Goal: Information Seeking & Learning: Find specific page/section

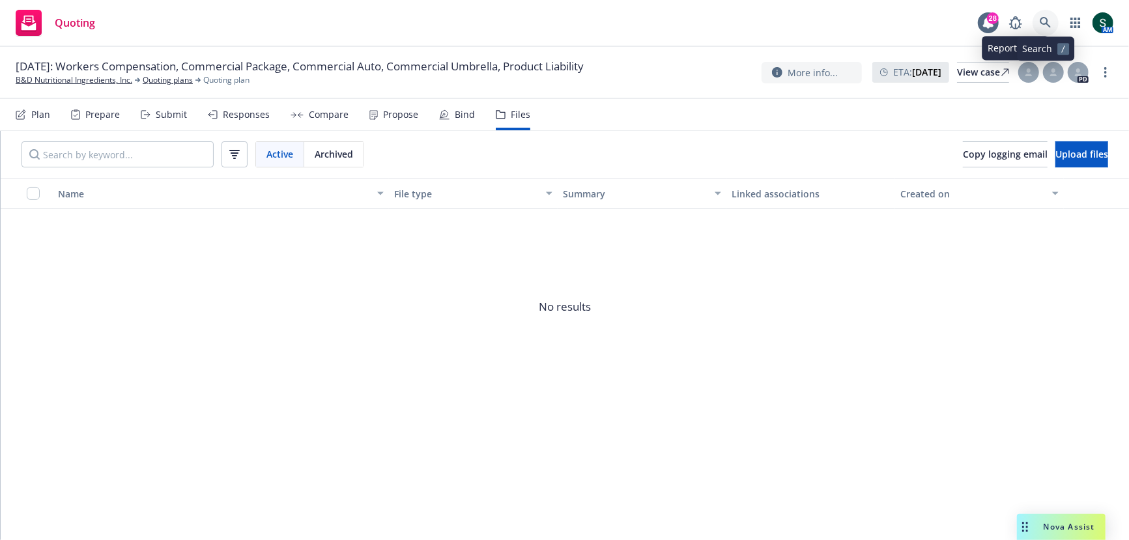
click at [1049, 14] on link at bounding box center [1045, 23] width 26 height 26
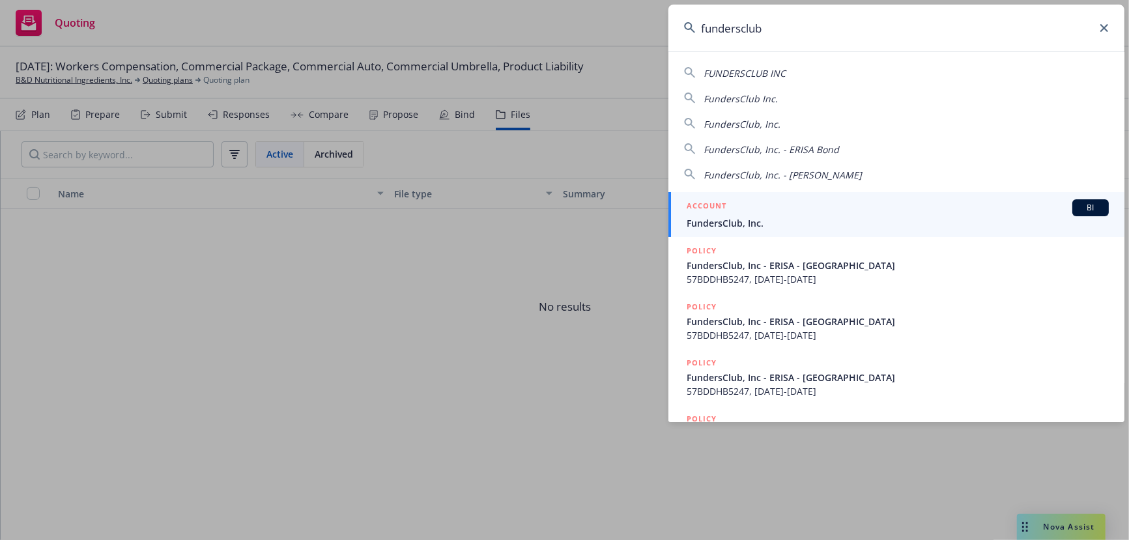
type input "fundersclub"
click at [836, 215] on div "ACCOUNT BI" at bounding box center [898, 207] width 422 height 17
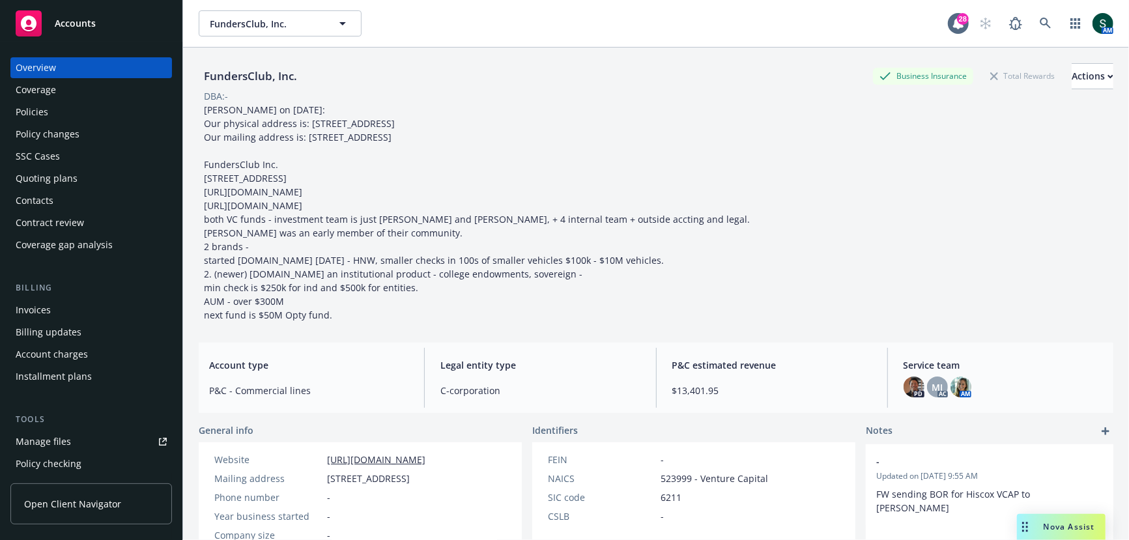
click at [63, 114] on div "Policies" at bounding box center [91, 112] width 151 height 21
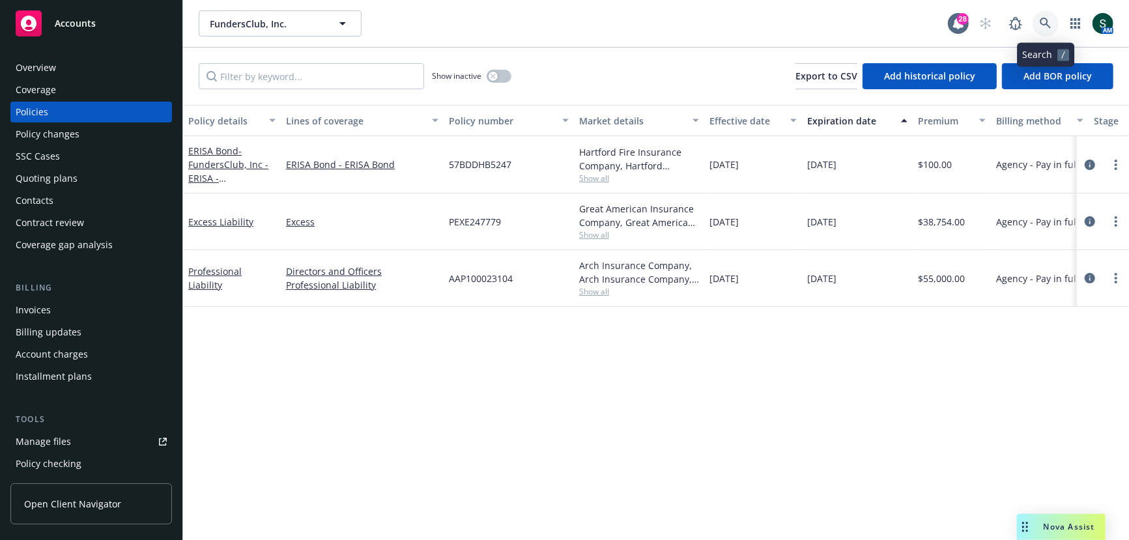
click at [1050, 19] on icon at bounding box center [1046, 24] width 12 height 12
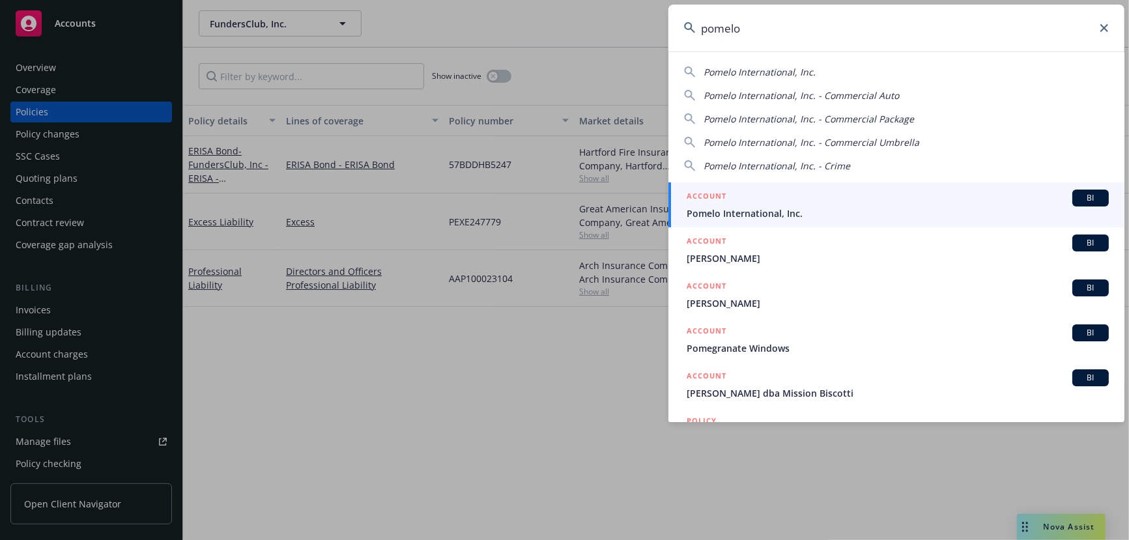
type input "pomelo"
click at [767, 214] on span "Pomelo International, Inc." at bounding box center [898, 213] width 422 height 14
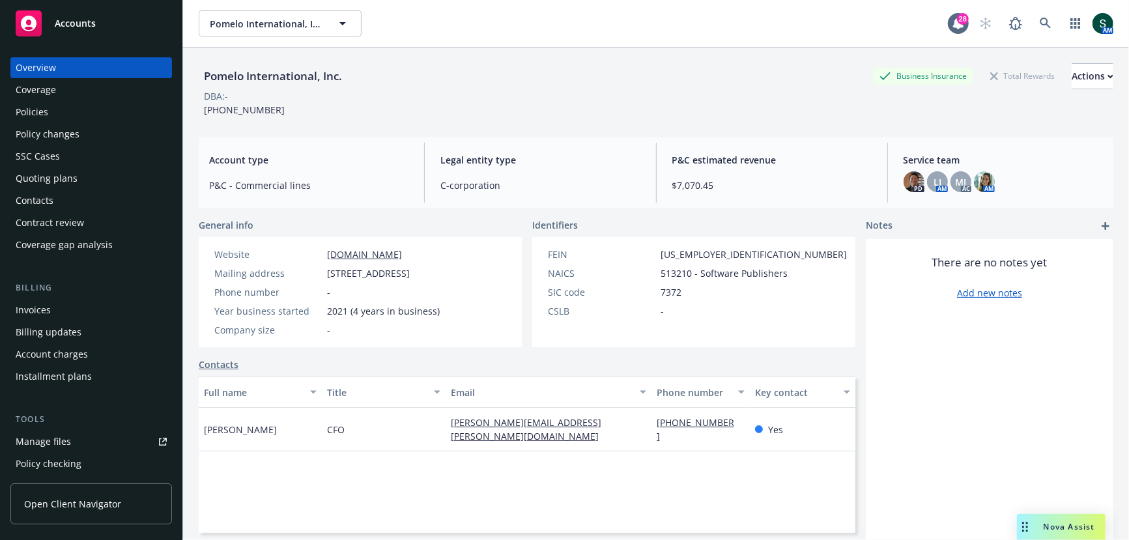
click at [94, 120] on div "Policies" at bounding box center [91, 112] width 151 height 21
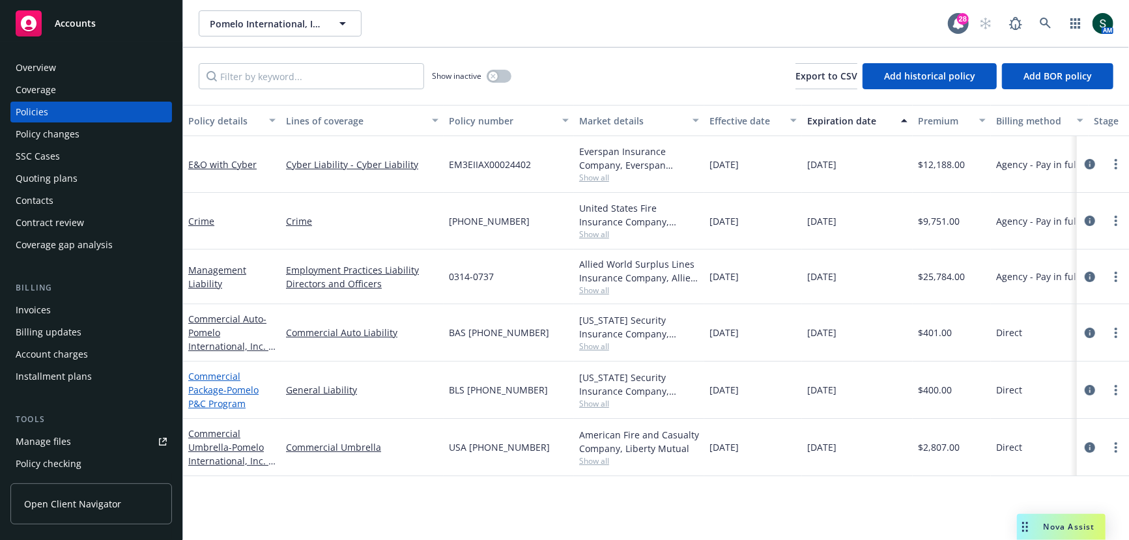
click at [216, 380] on link "Commercial Package - Pomelo P&C Program" at bounding box center [223, 390] width 70 height 40
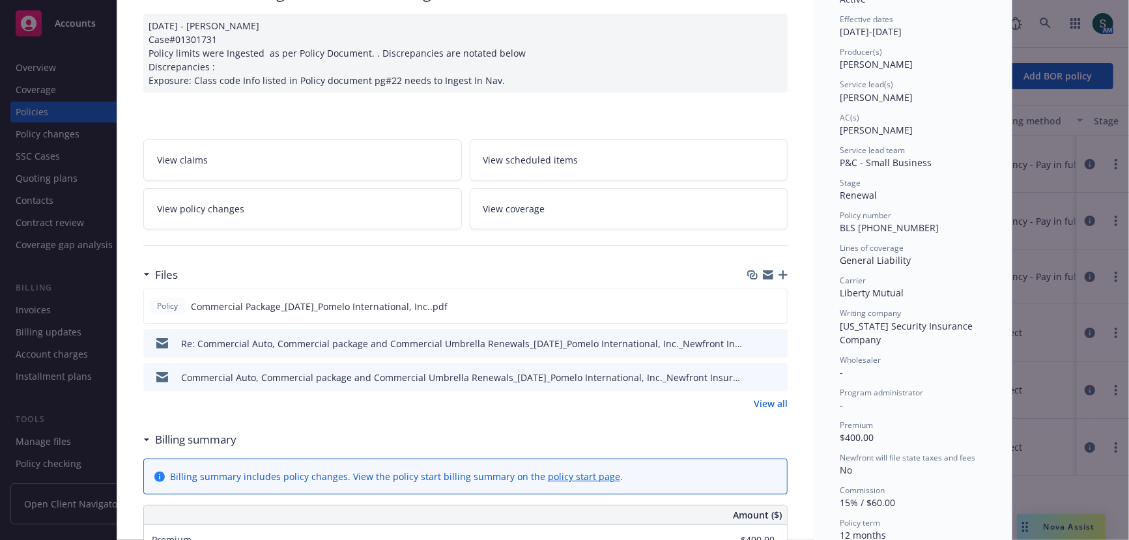
scroll to position [154, 0]
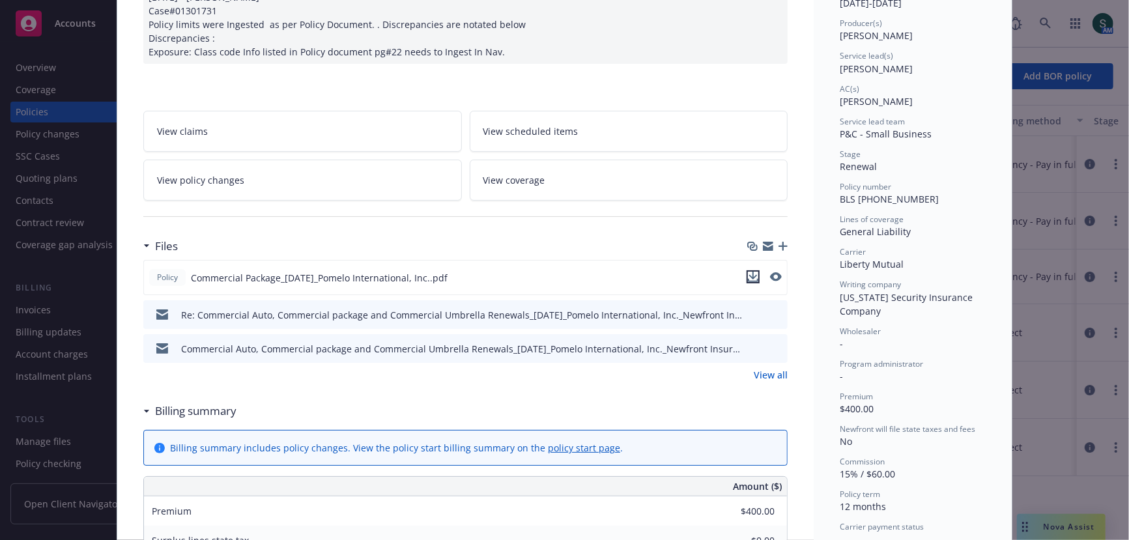
click at [753, 279] on icon "download file" at bounding box center [753, 280] width 10 height 3
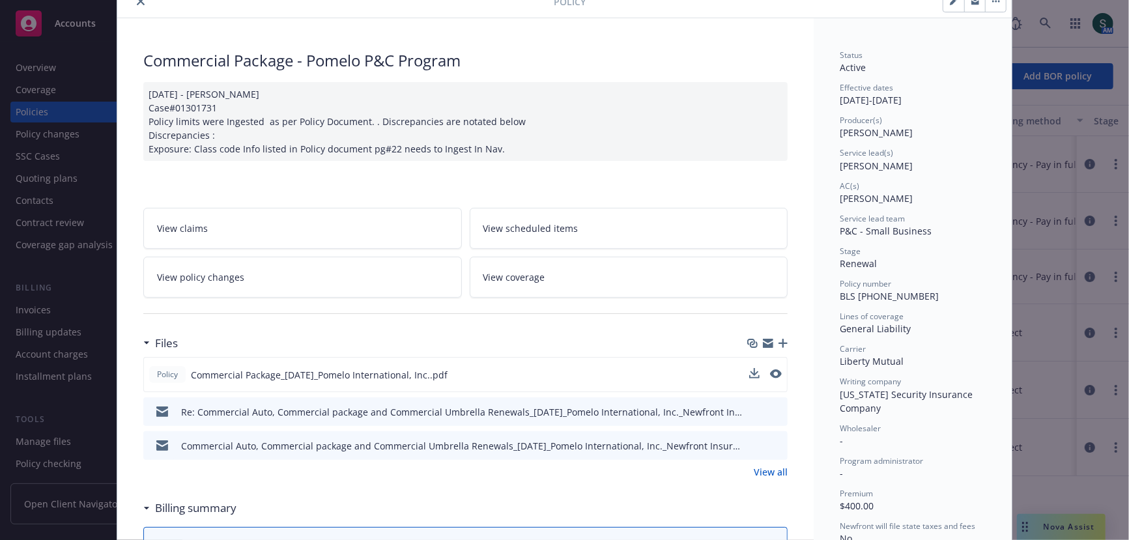
scroll to position [162, 0]
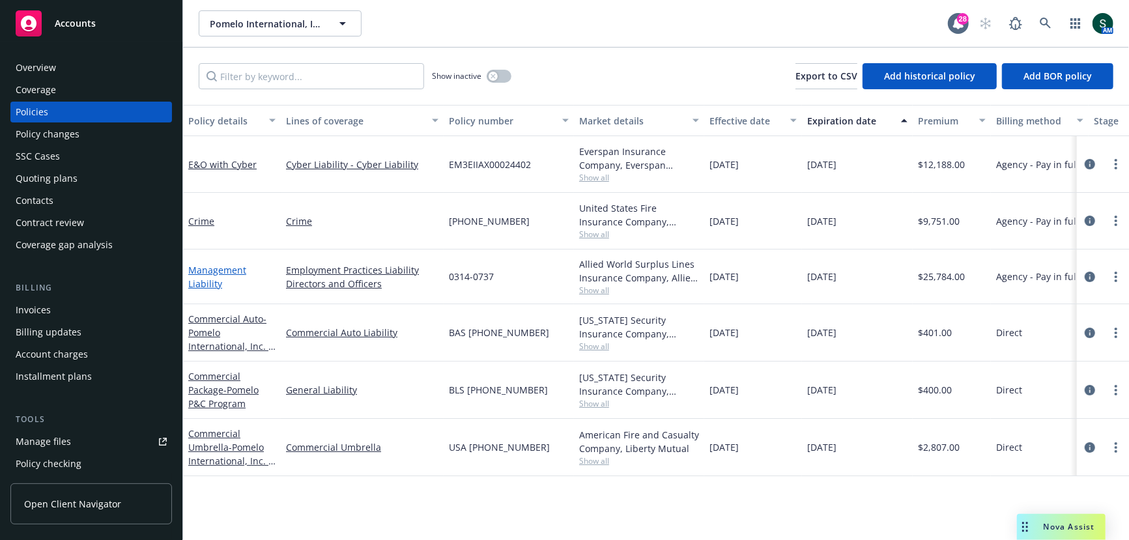
click at [219, 272] on link "Management Liability" at bounding box center [217, 277] width 58 height 26
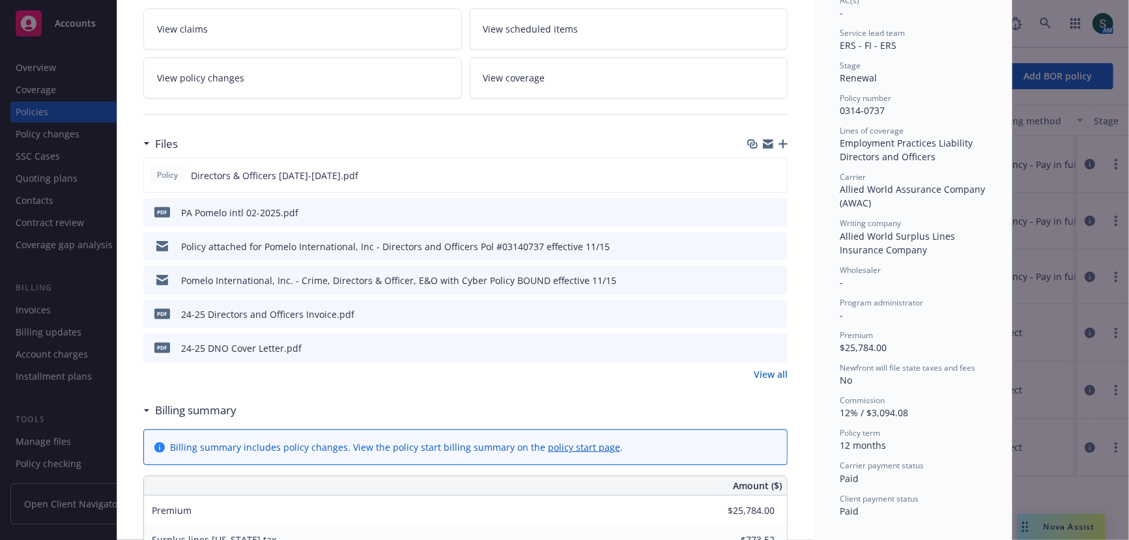
scroll to position [287, 0]
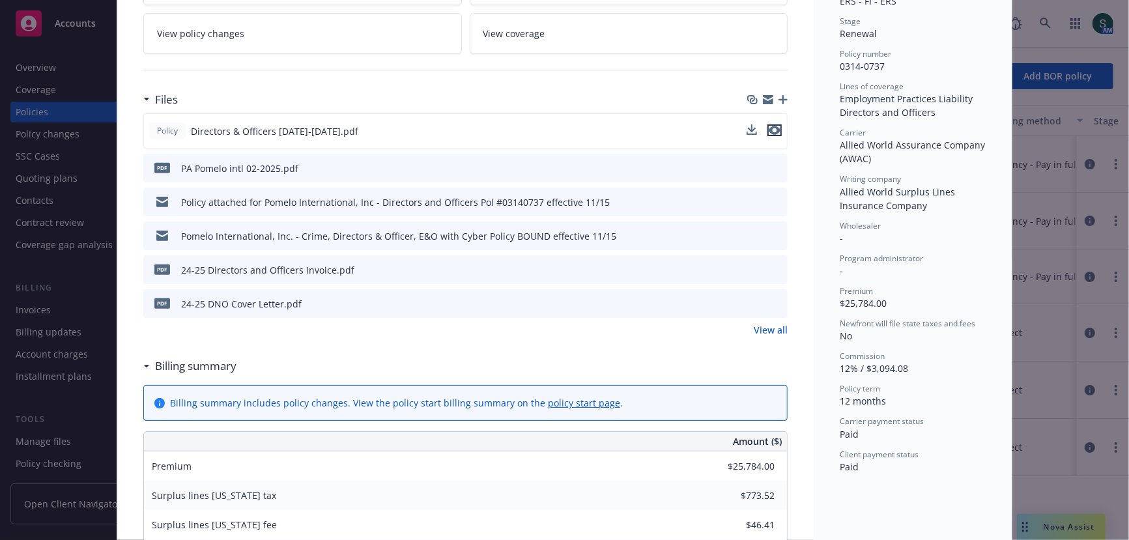
click at [776, 126] on icon "preview file" at bounding box center [775, 130] width 12 height 9
click at [775, 323] on link "View all" at bounding box center [771, 330] width 34 height 14
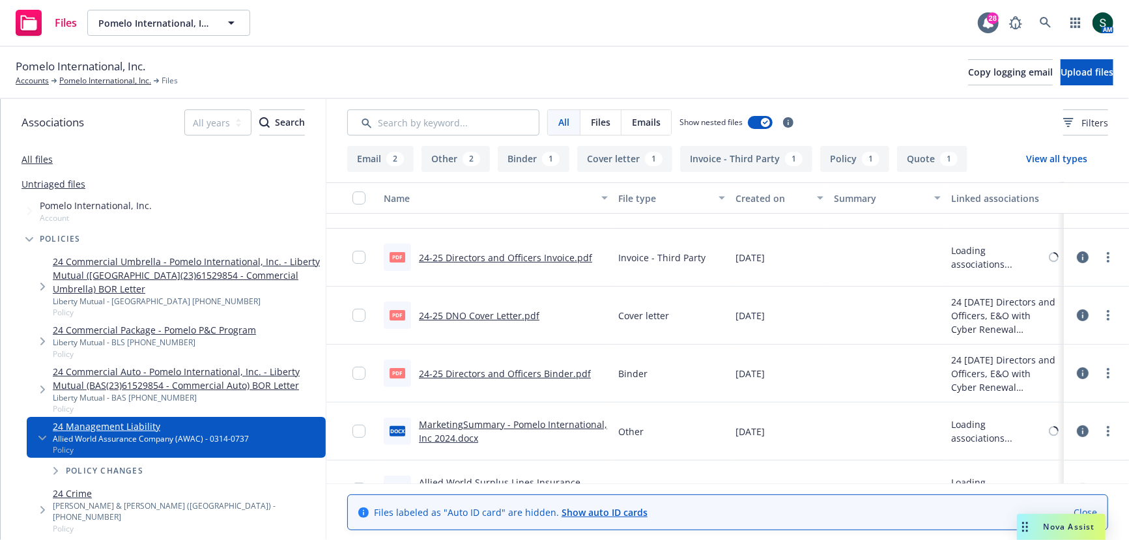
scroll to position [249, 0]
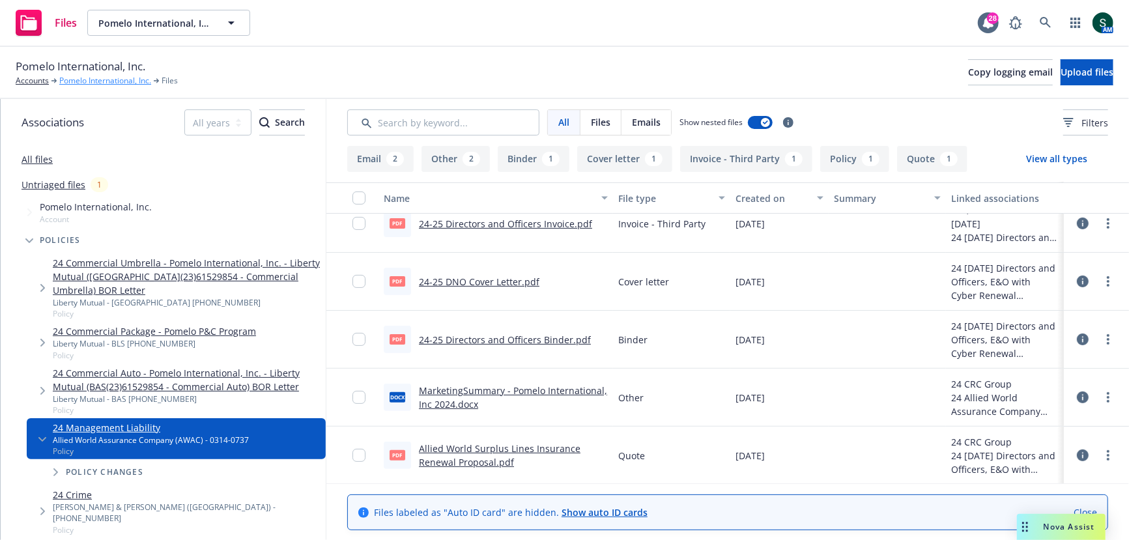
click at [84, 85] on link "Pomelo International, Inc." at bounding box center [105, 81] width 92 height 12
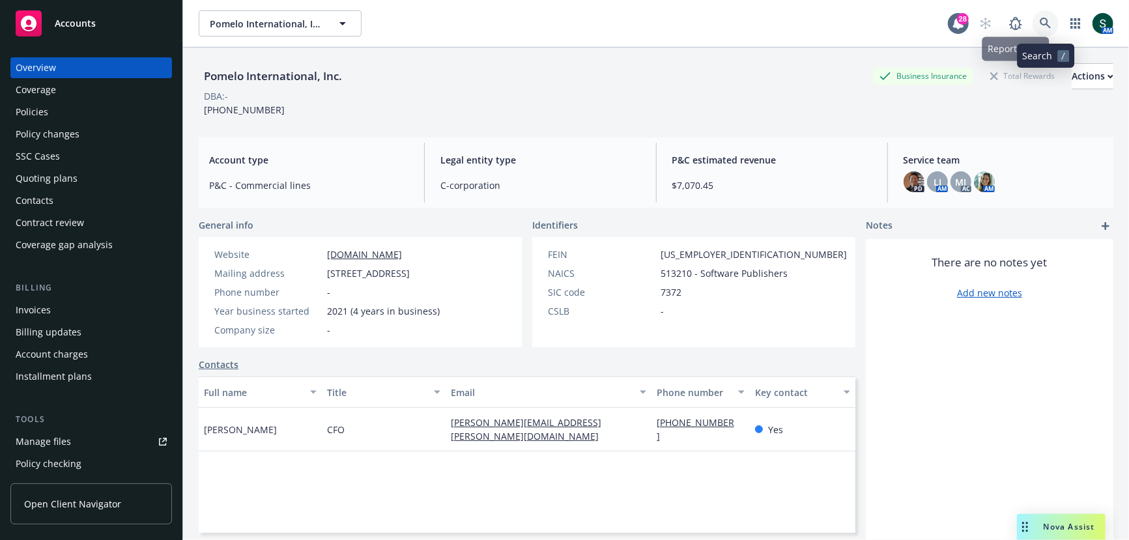
click at [1045, 21] on icon at bounding box center [1046, 24] width 12 height 12
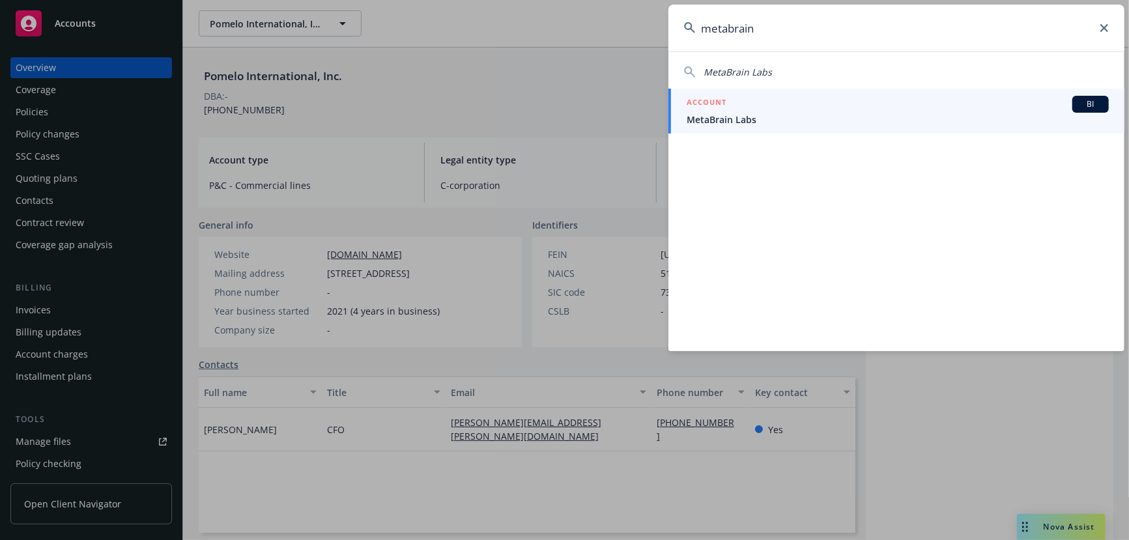
type input "metabrain"
click at [739, 107] on div "ACCOUNT BI" at bounding box center [898, 104] width 422 height 17
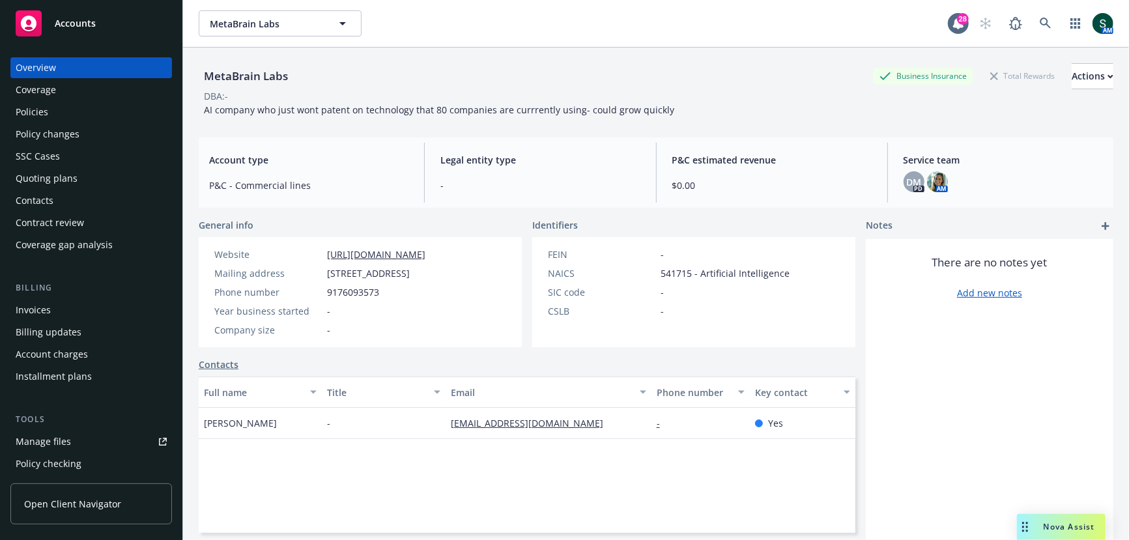
click at [53, 177] on div "Quoting plans" at bounding box center [47, 178] width 62 height 21
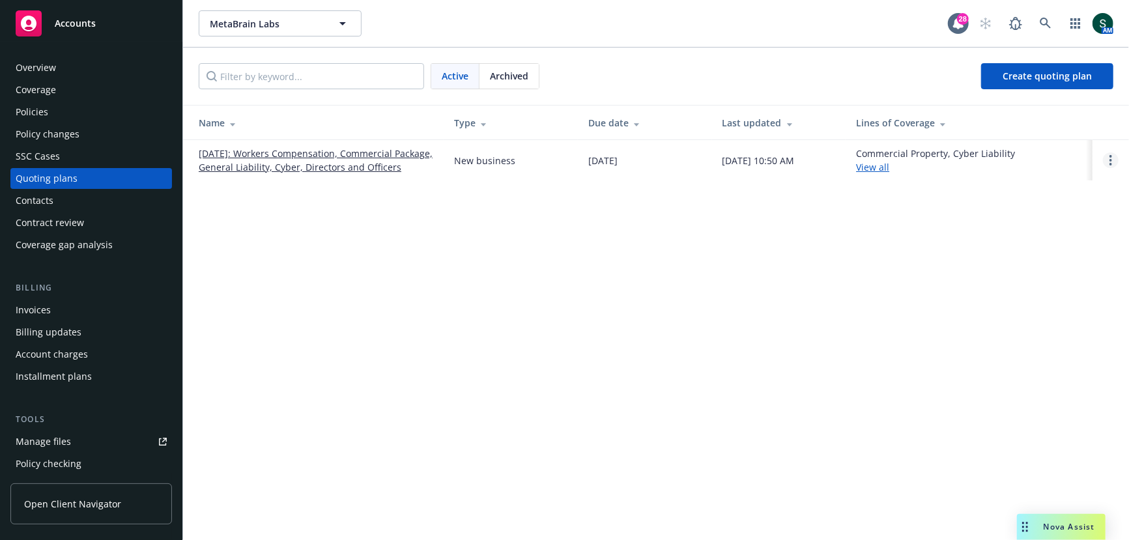
click at [1111, 164] on icon "Open options" at bounding box center [1110, 160] width 3 height 10
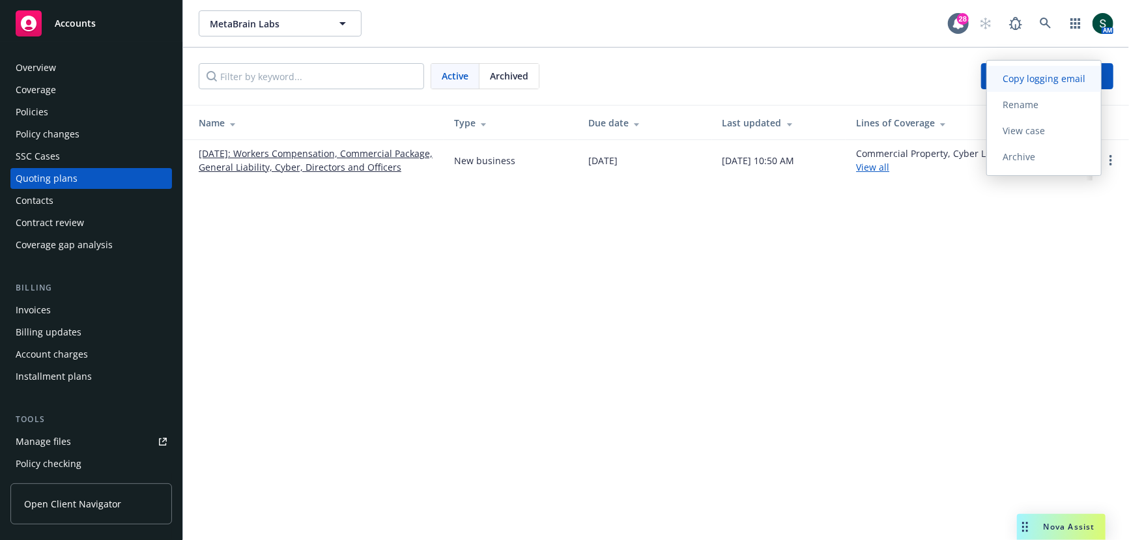
click at [1051, 81] on span "Copy logging email" at bounding box center [1044, 78] width 114 height 12
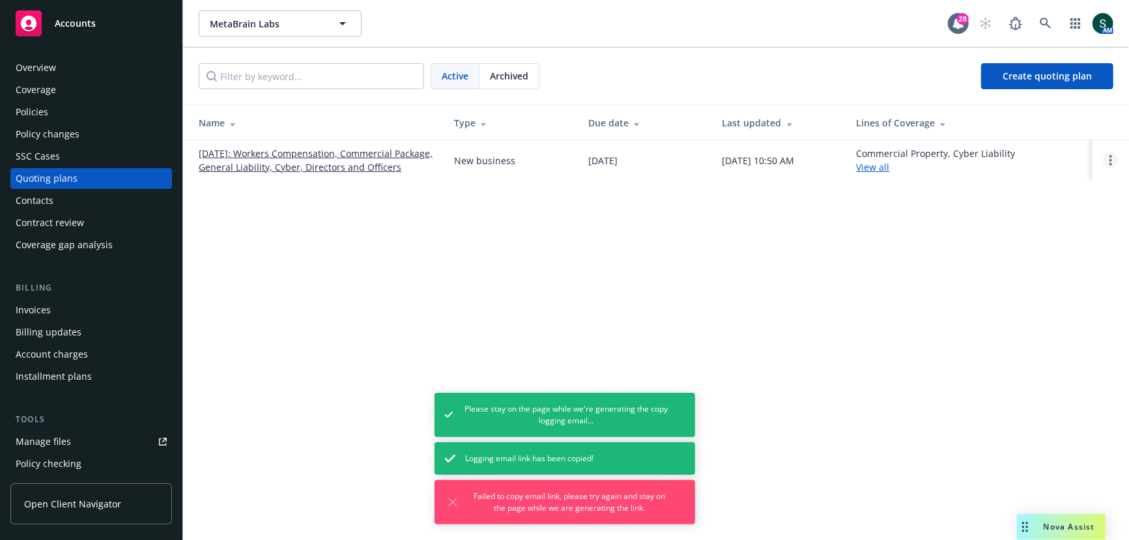
click at [1111, 164] on icon "Open options" at bounding box center [1110, 160] width 3 height 10
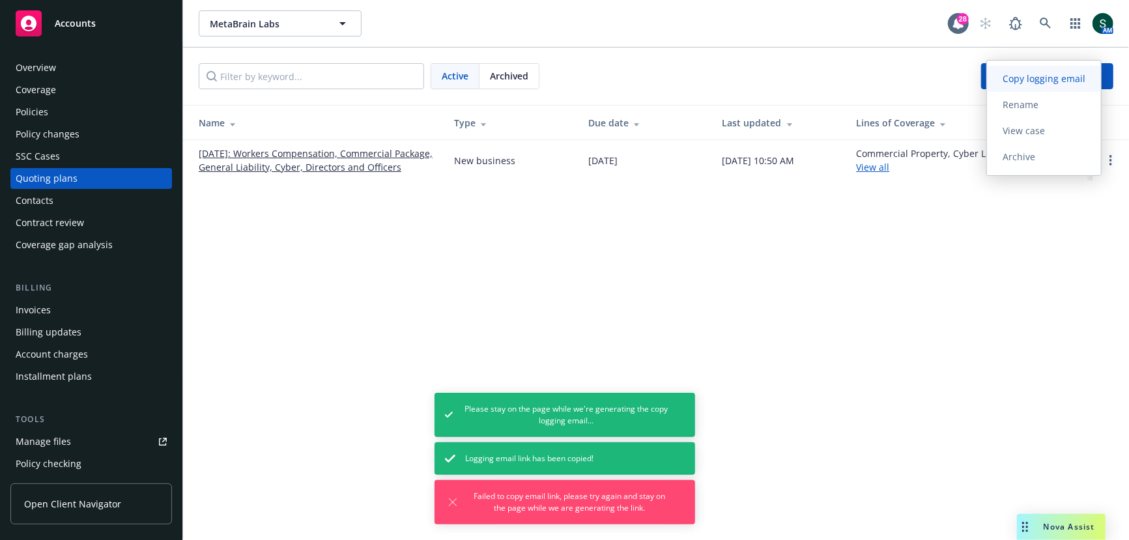
click at [1045, 83] on span "Copy logging email" at bounding box center [1044, 78] width 114 height 12
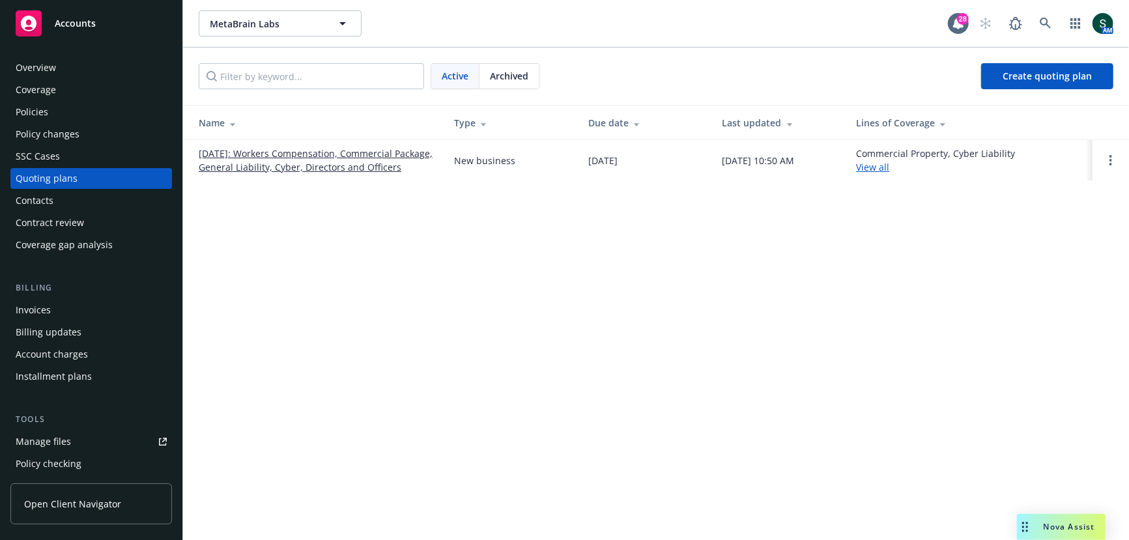
click at [44, 36] on div "Accounts" at bounding box center [91, 23] width 151 height 26
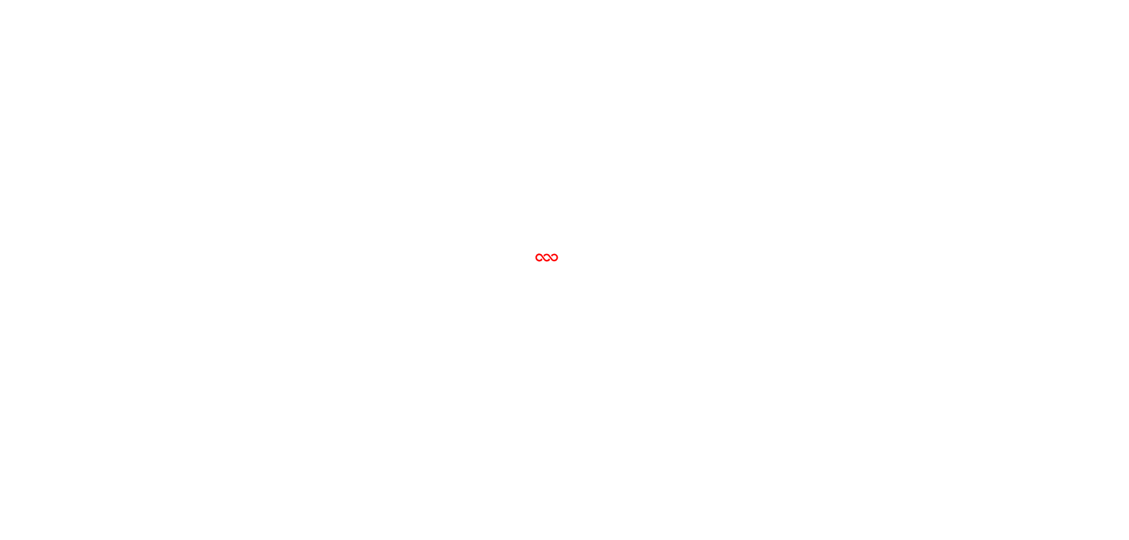
click at [44, 54] on div at bounding box center [564, 270] width 1129 height 540
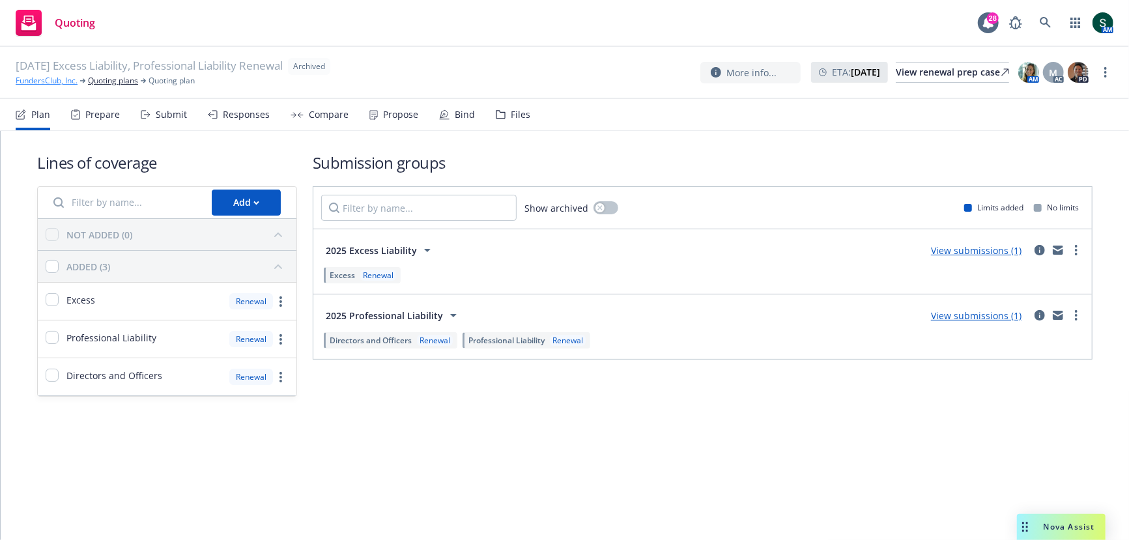
click at [57, 78] on link "FundersClub, Inc." at bounding box center [47, 81] width 62 height 12
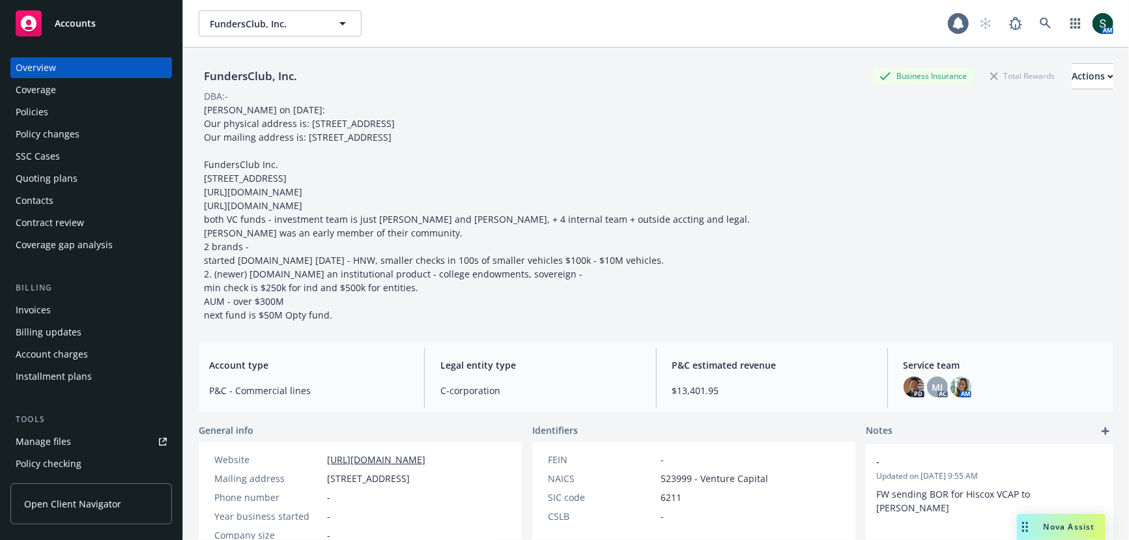
click at [74, 115] on div "Policies" at bounding box center [91, 112] width 151 height 21
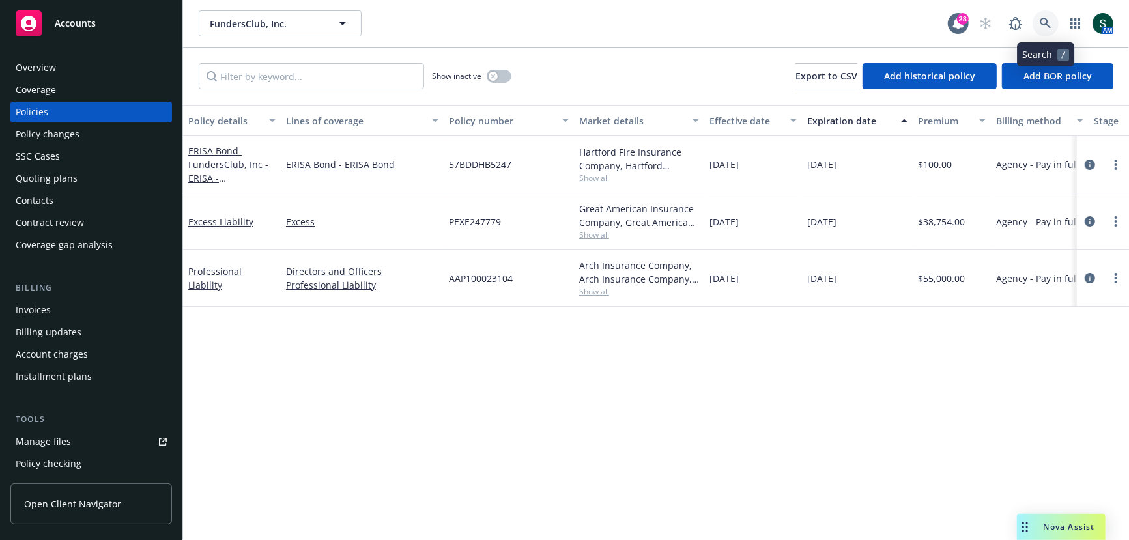
click at [1053, 17] on link at bounding box center [1045, 23] width 26 height 26
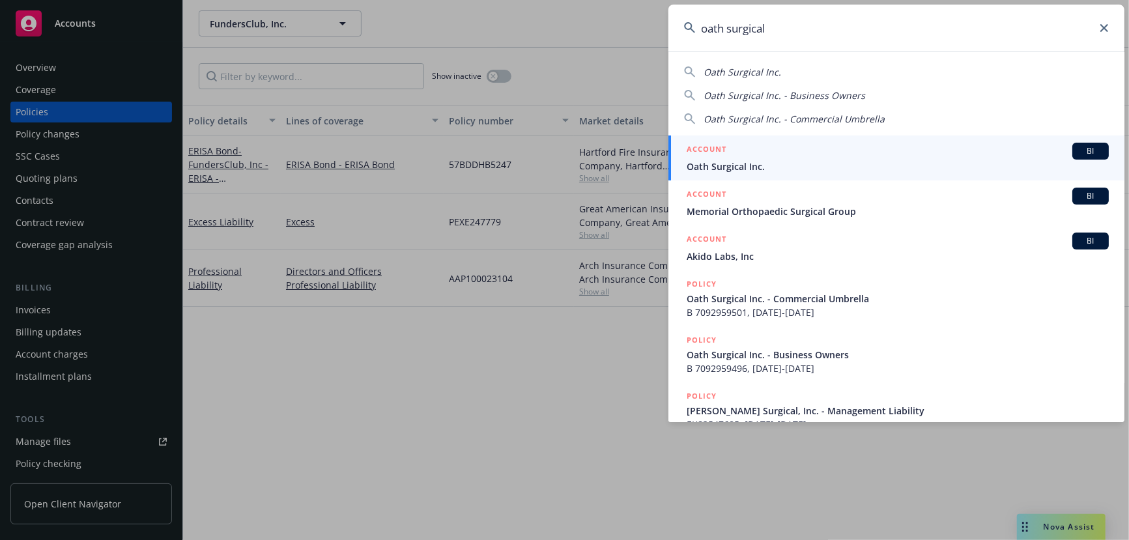
type input "oath surgical"
click at [754, 154] on div "ACCOUNT BI" at bounding box center [898, 151] width 422 height 17
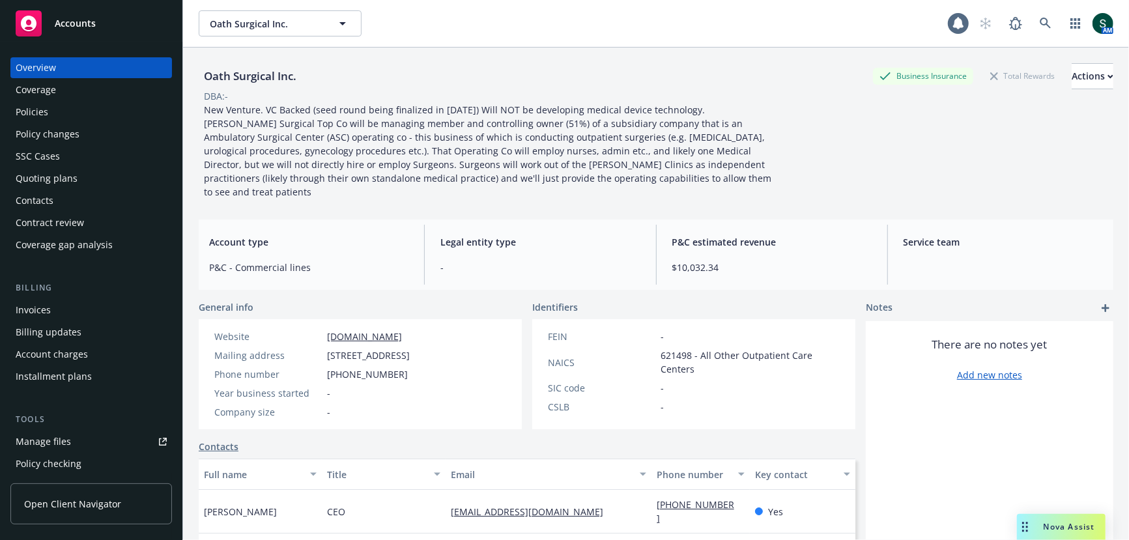
click at [63, 108] on div "Policies" at bounding box center [91, 112] width 151 height 21
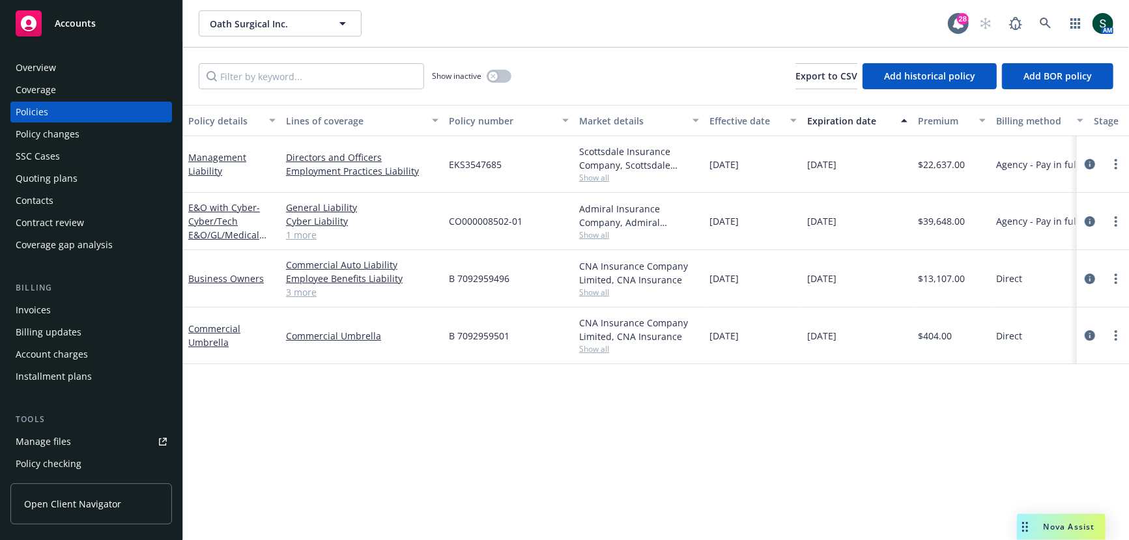
click at [313, 236] on link "1 more" at bounding box center [362, 235] width 152 height 14
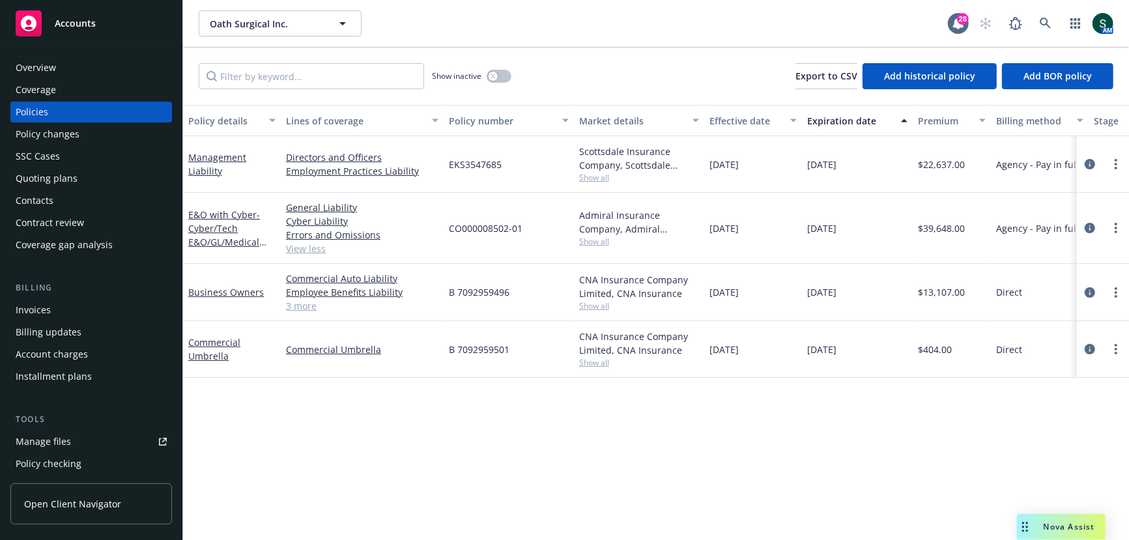
click at [604, 463] on div "Policy details Lines of coverage Policy number Market details Effective date Ex…" at bounding box center [656, 323] width 946 height 436
